Goal: Task Accomplishment & Management: Use online tool/utility

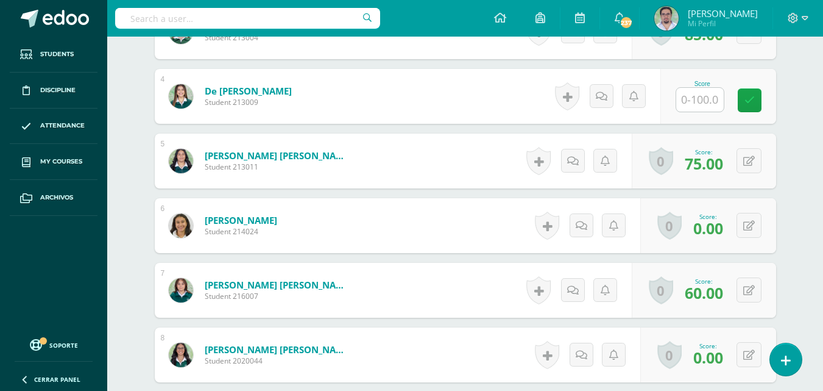
scroll to position [549, 0]
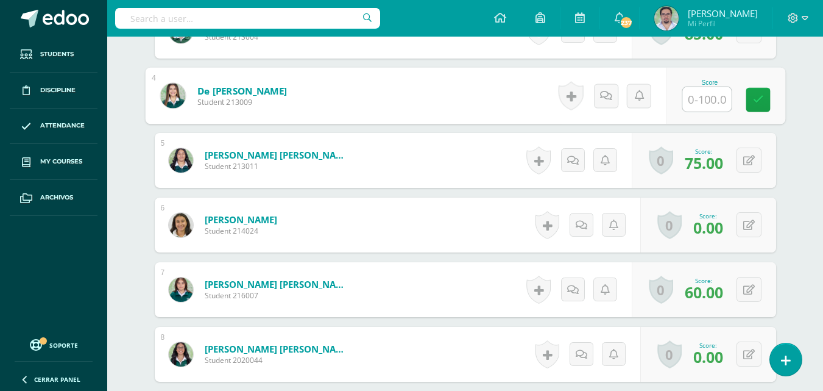
click at [701, 111] on input "text" at bounding box center [706, 99] width 49 height 24
type input "60"
click at [763, 105] on icon at bounding box center [757, 99] width 11 height 10
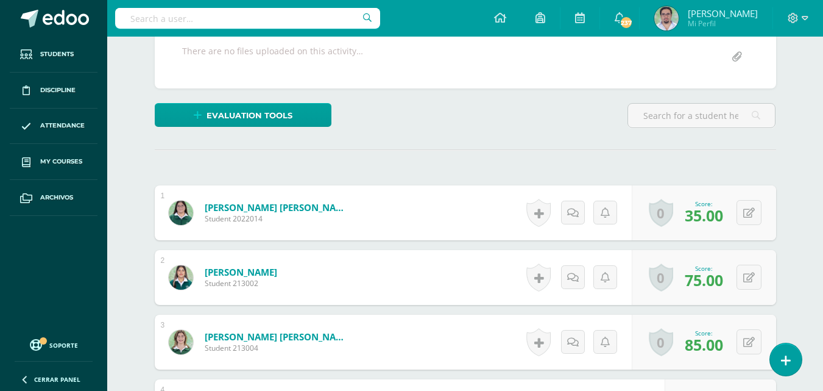
scroll to position [242, 0]
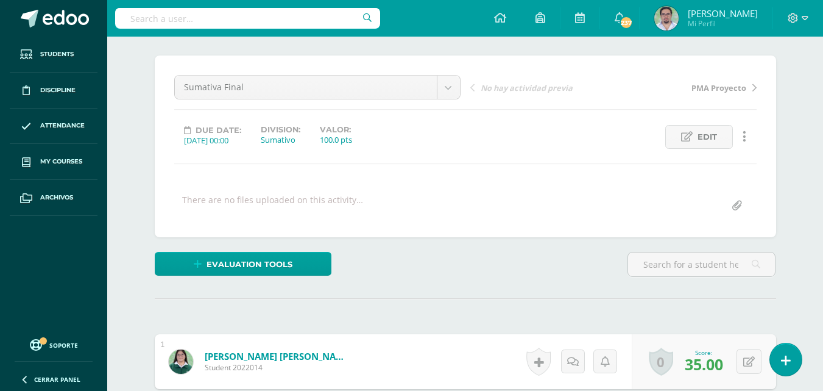
scroll to position [0, 0]
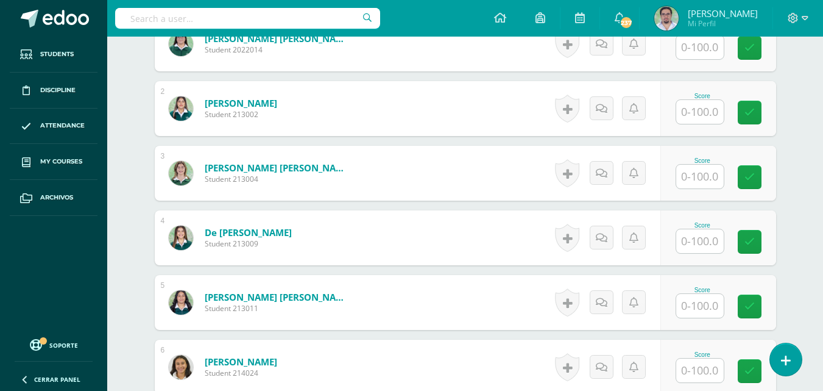
scroll to position [408, 0]
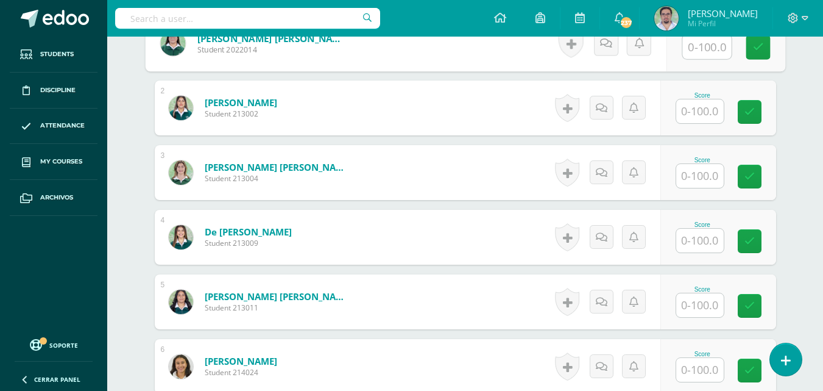
click at [707, 59] on input "text" at bounding box center [706, 47] width 49 height 24
type input "93"
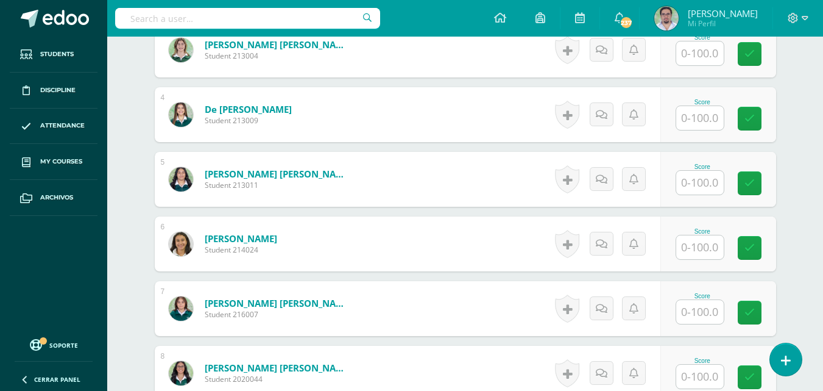
scroll to position [531, 0]
click at [719, 194] on input "text" at bounding box center [700, 182] width 48 height 24
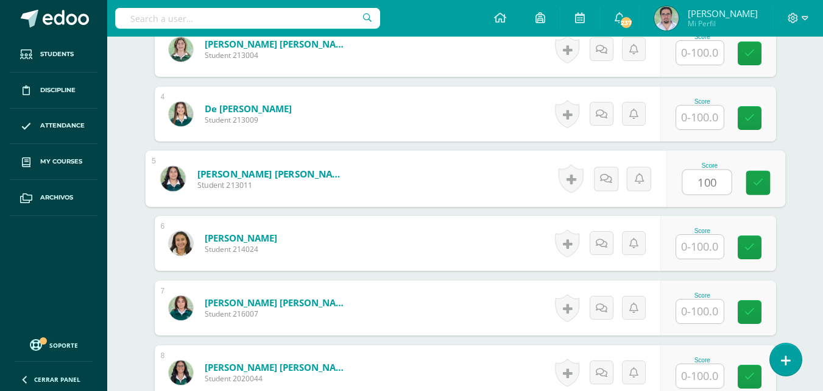
type input "100"
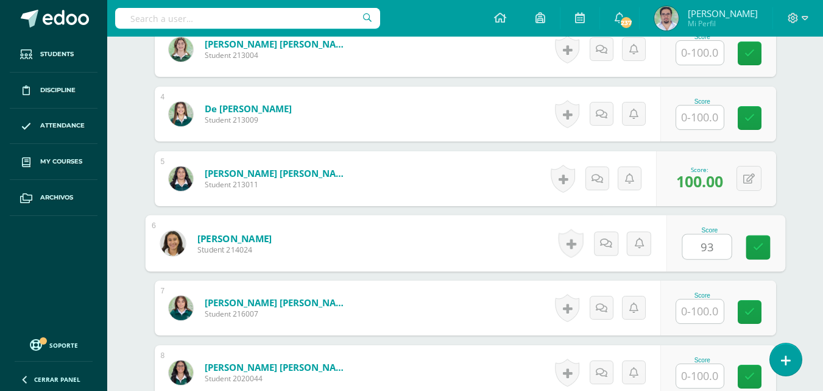
type input "93"
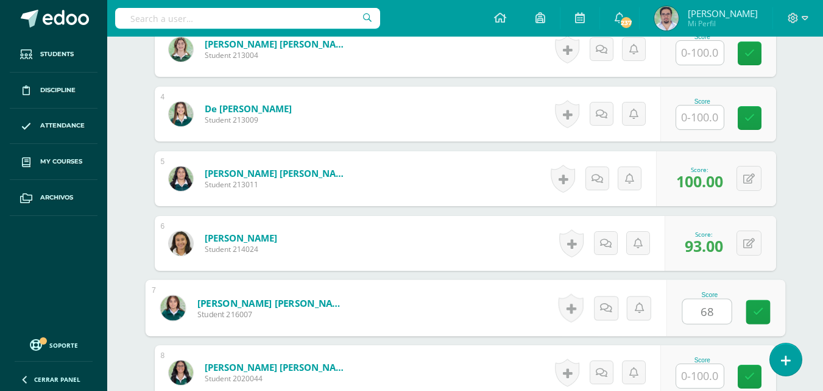
type input "68"
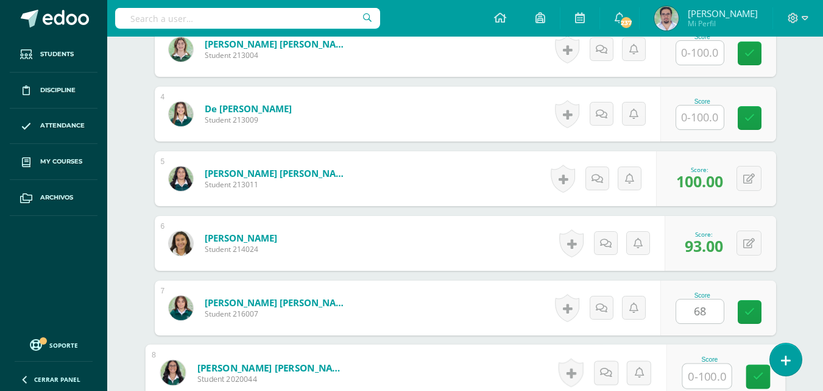
scroll to position [777, 0]
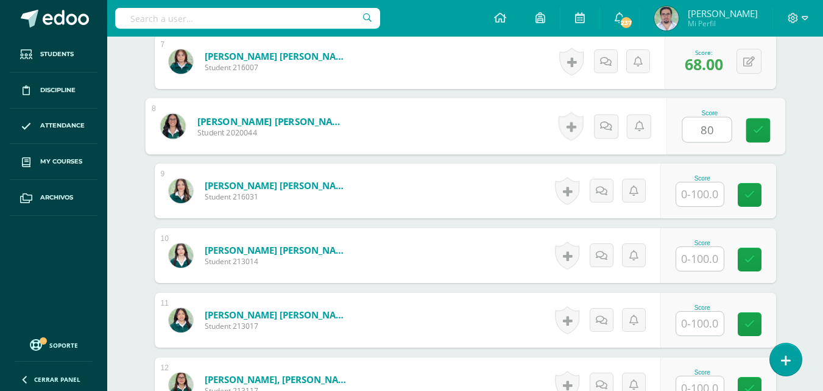
type input "80"
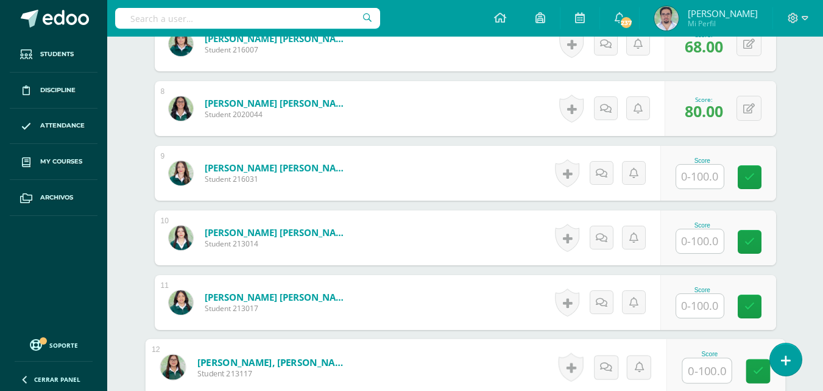
scroll to position [1045, 0]
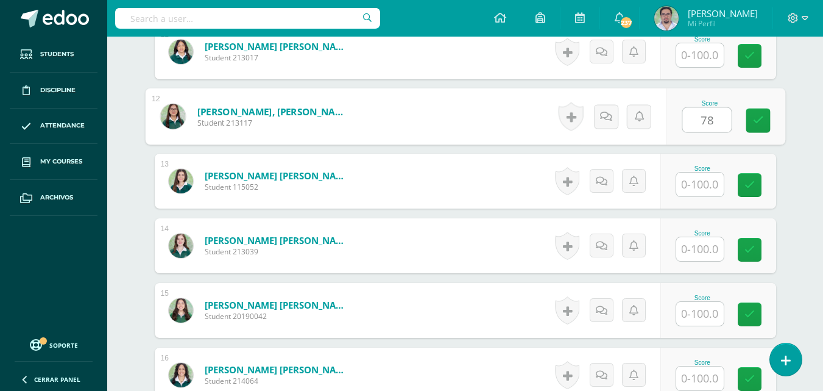
type input "78"
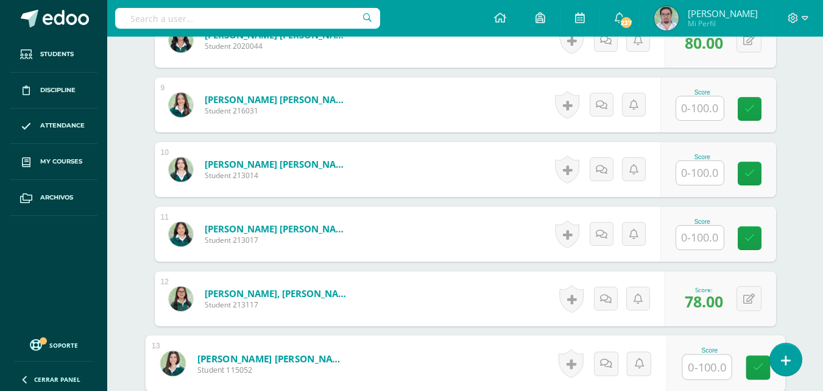
scroll to position [862, 0]
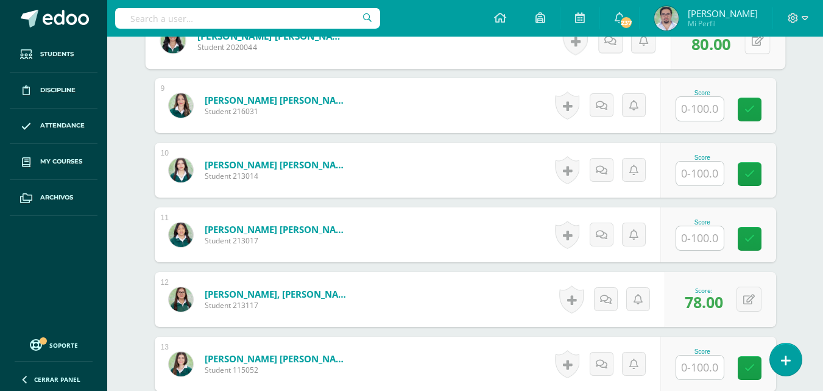
click at [755, 54] on button at bounding box center [757, 41] width 26 height 26
click at [730, 50] on icon at bounding box center [724, 45] width 11 height 10
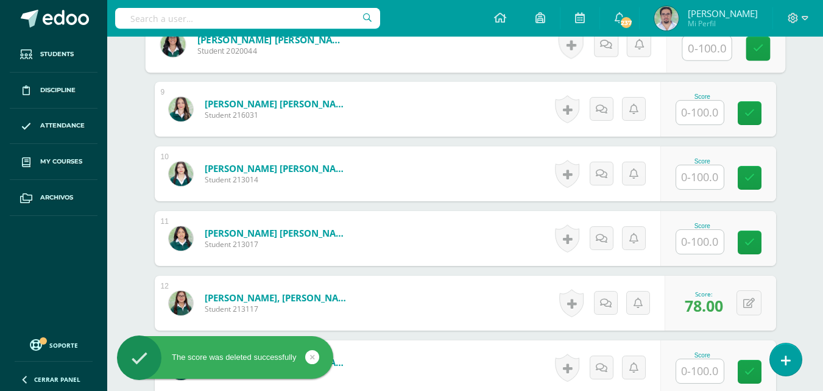
scroll to position [801, 0]
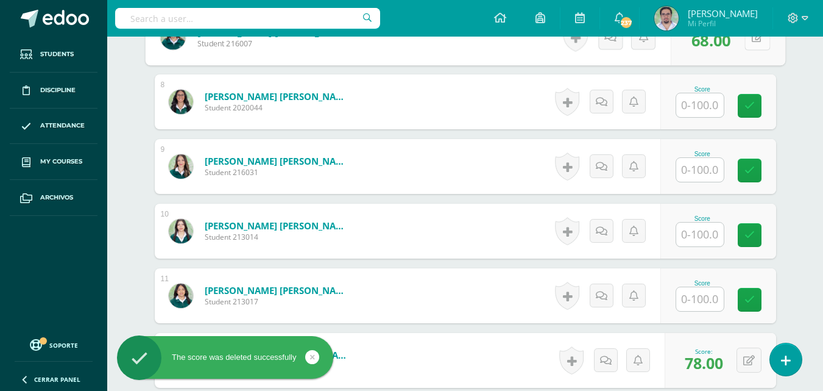
click at [752, 50] on button at bounding box center [757, 37] width 26 height 26
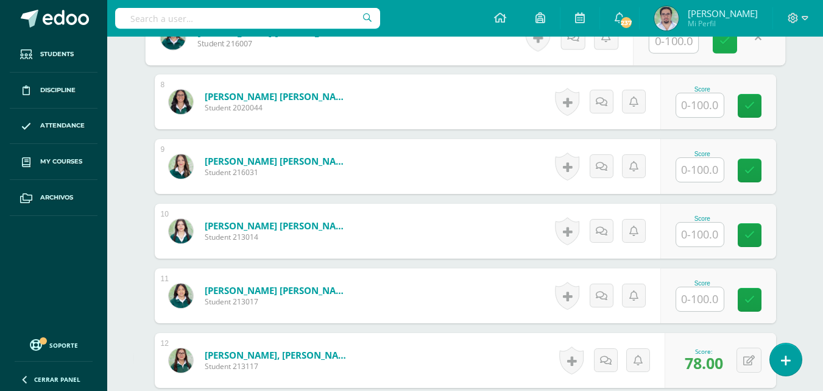
click at [730, 46] on icon at bounding box center [724, 41] width 11 height 10
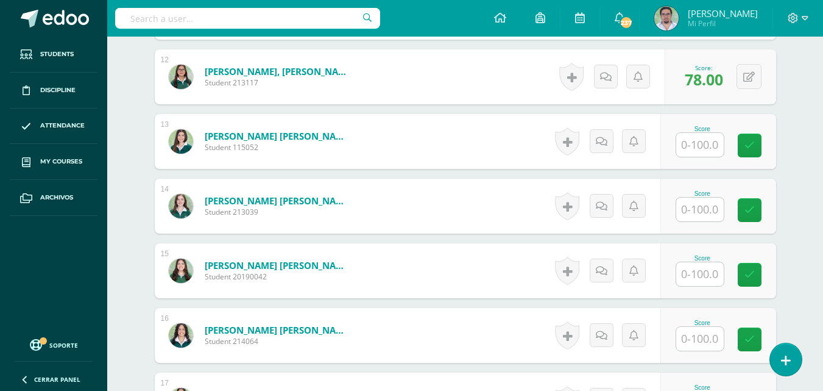
scroll to position [1106, 0]
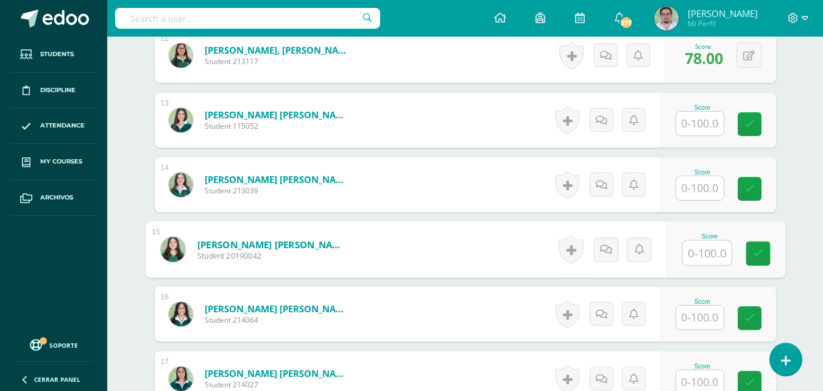
click at [720, 265] on input "text" at bounding box center [706, 253] width 49 height 24
type input "87"
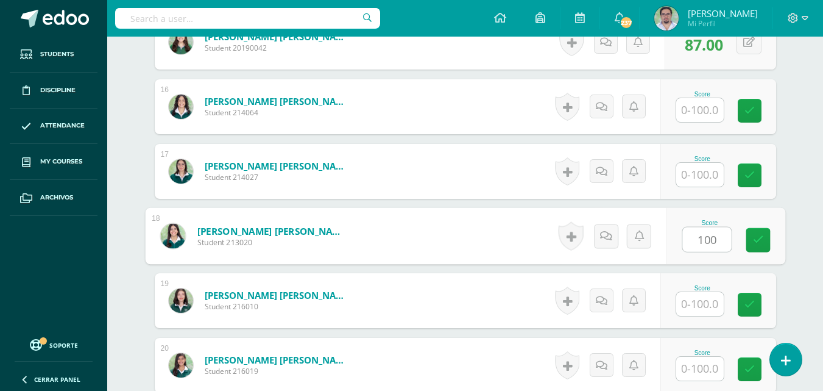
type input "100"
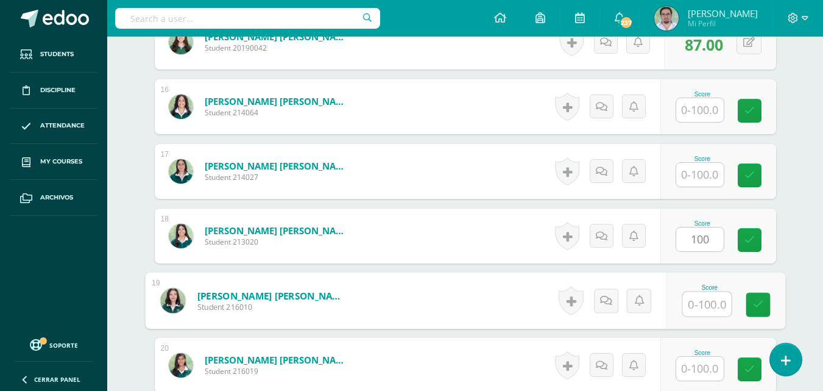
scroll to position [1331, 0]
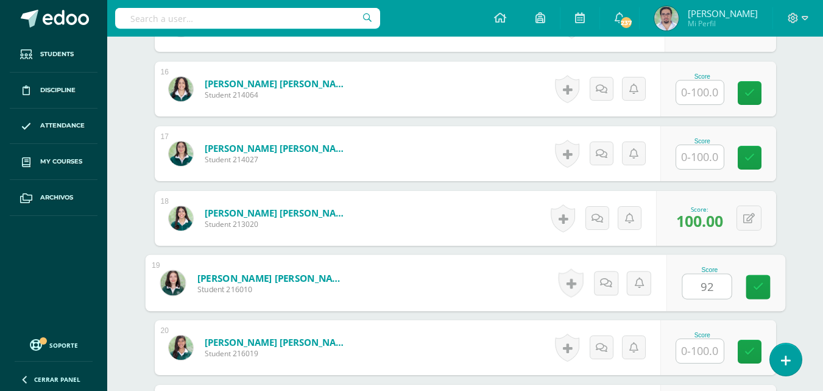
type input "92"
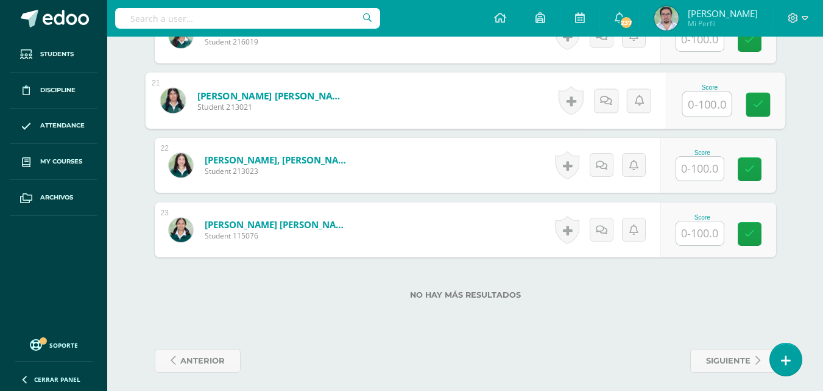
scroll to position [1703, 0]
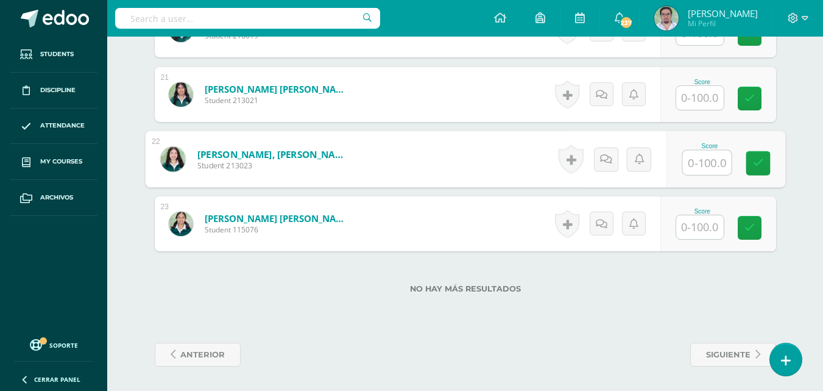
click at [691, 175] on input "text" at bounding box center [706, 162] width 49 height 24
type input "80"
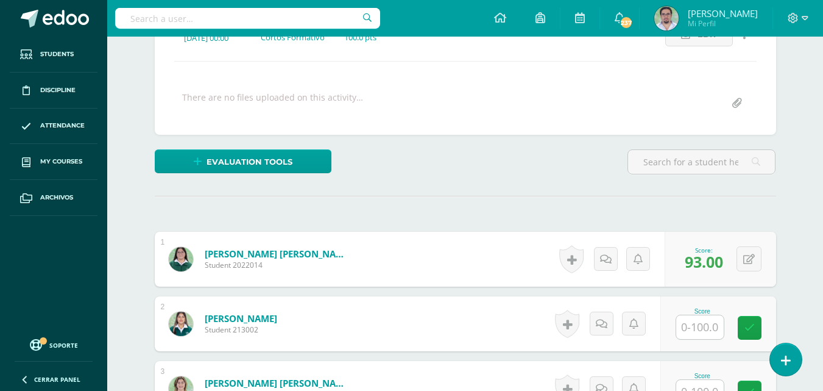
scroll to position [0, 0]
